Goal: Information Seeking & Learning: Find specific fact

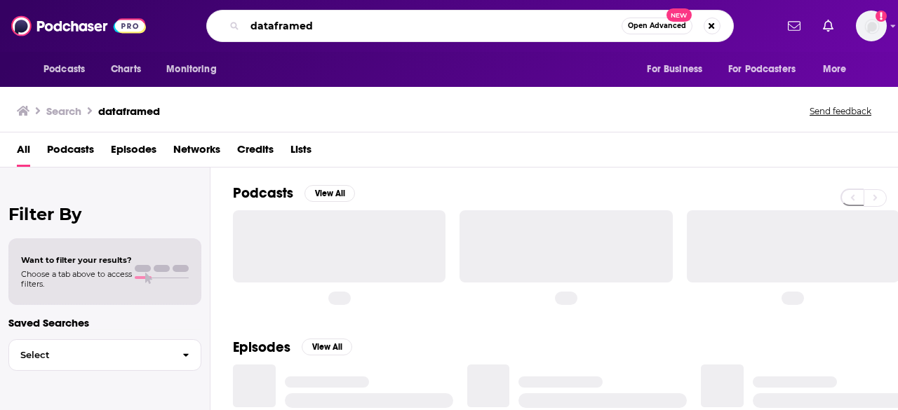
click at [293, 19] on input "dataframed" at bounding box center [433, 26] width 377 height 22
click at [293, 20] on input "dataframed" at bounding box center [433, 26] width 377 height 22
type input "second opinion"
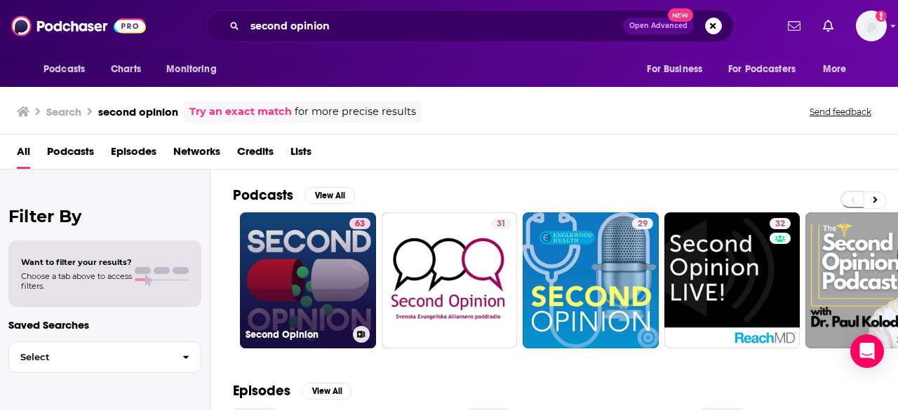
click at [284, 235] on link "63 Second Opinion" at bounding box center [308, 281] width 136 height 136
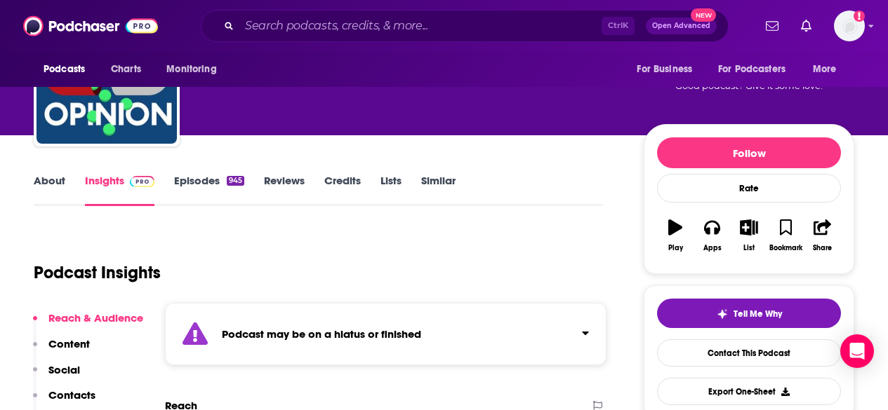
scroll to position [70, 0]
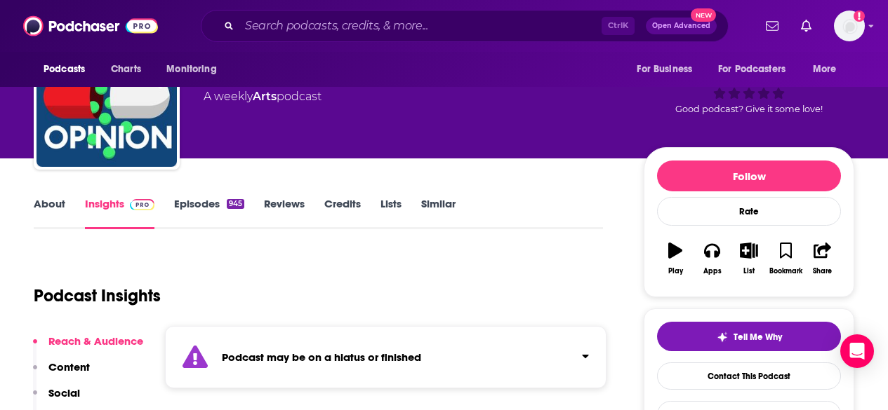
click at [51, 202] on link "About" at bounding box center [50, 213] width 32 height 32
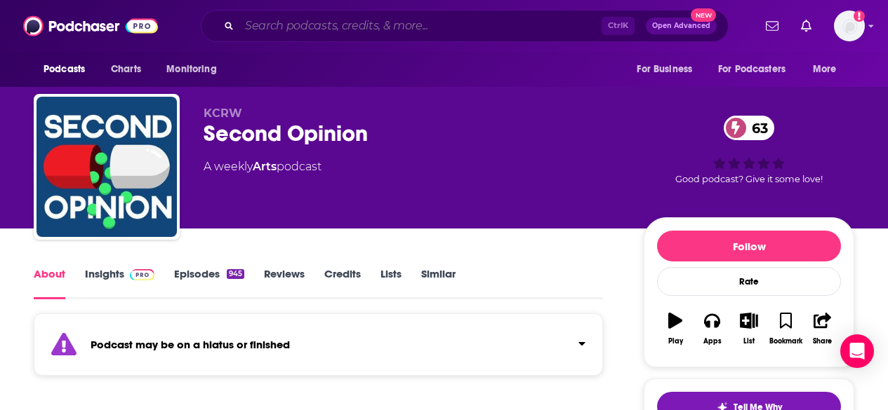
click at [262, 29] on input "Search podcasts, credits, & more..." at bounding box center [420, 26] width 362 height 22
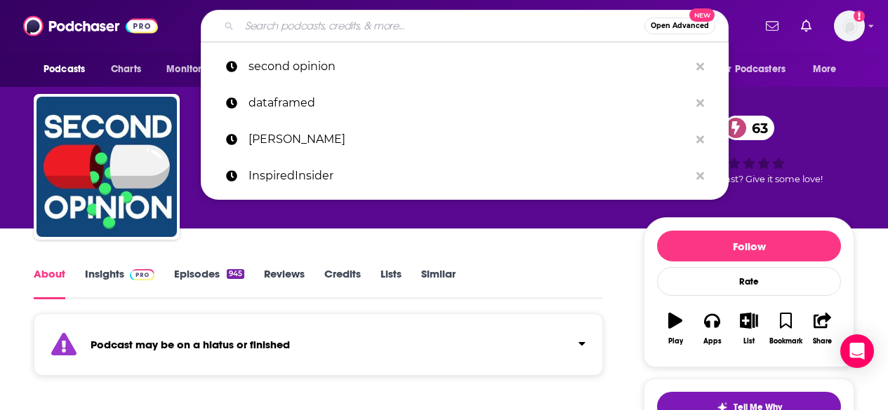
paste input "[PERSON_NAME]"
type input "[PERSON_NAME]"
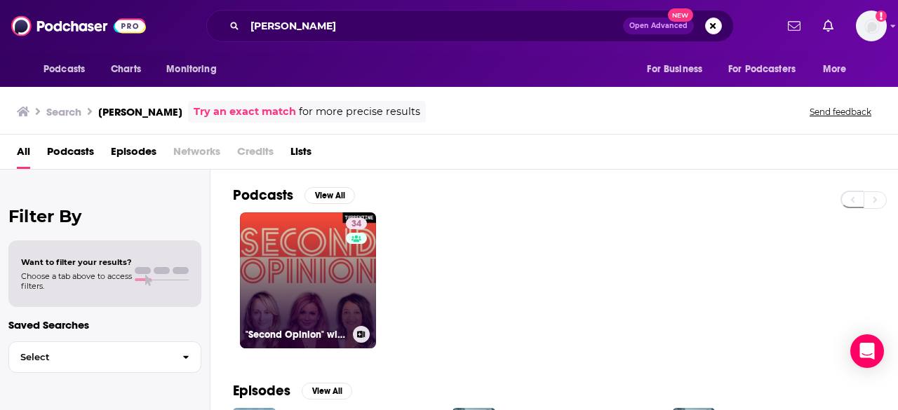
click at [317, 244] on link "34 "Second Opinion" with [PERSON_NAME], [PERSON_NAME] MD & [PERSON_NAME] JD" at bounding box center [308, 281] width 136 height 136
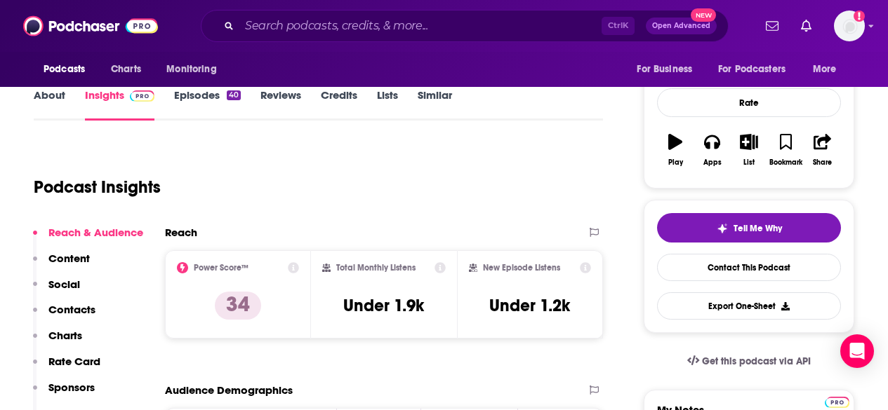
scroll to position [140, 0]
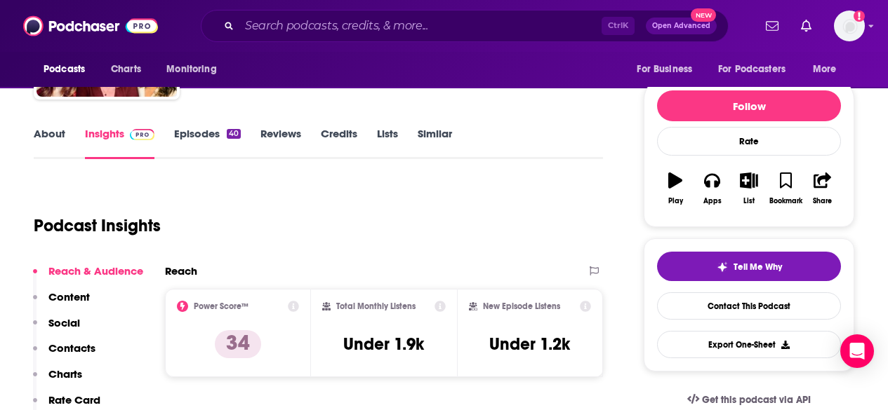
click at [59, 134] on link "About" at bounding box center [50, 143] width 32 height 32
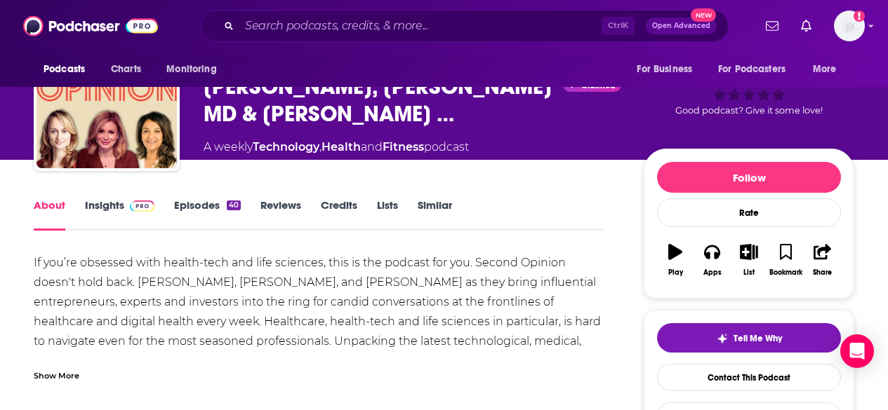
scroll to position [70, 0]
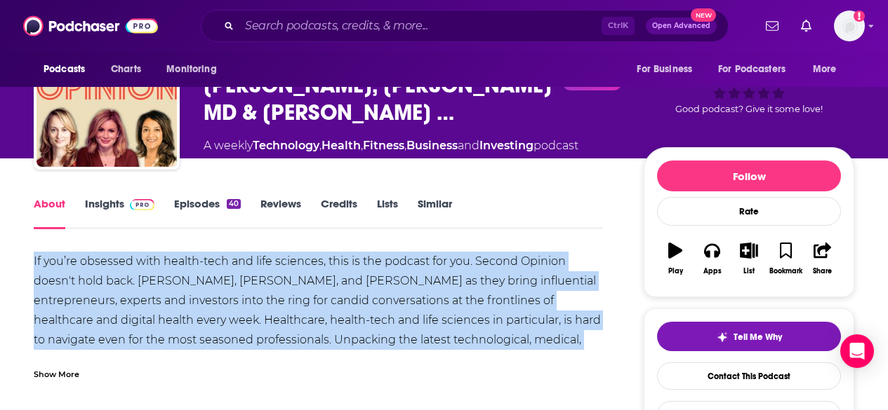
drag, startPoint x: 110, startPoint y: 263, endPoint x: 601, endPoint y: 337, distance: 496.0
copy div "If you’re obsessed with health-tech and life sciences, this is the podcast for …"
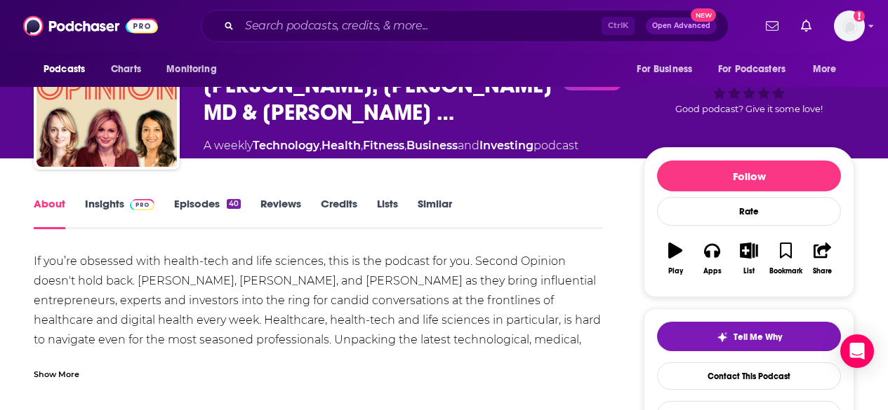
drag, startPoint x: 439, startPoint y: 279, endPoint x: 376, endPoint y: 285, distance: 63.4
drag, startPoint x: 366, startPoint y: 285, endPoint x: 434, endPoint y: 280, distance: 67.5
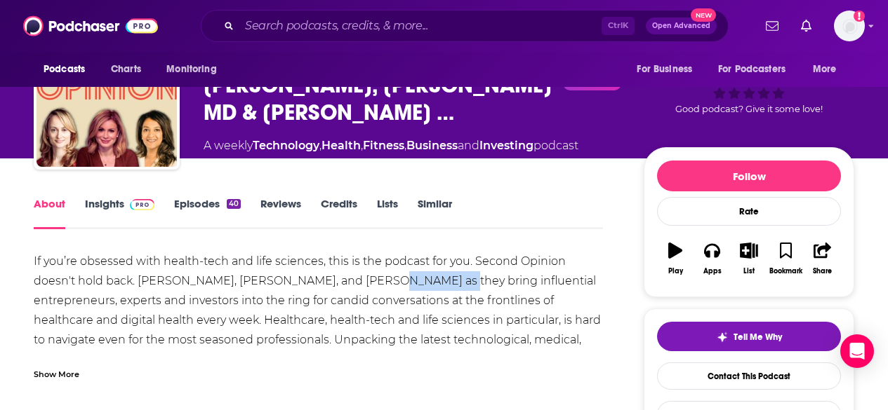
copy div "[PERSON_NAME]"
drag, startPoint x: 262, startPoint y: 281, endPoint x: 164, endPoint y: 285, distance: 97.6
copy div "[PERSON_NAME],"
